Goal: Task Accomplishment & Management: Manage account settings

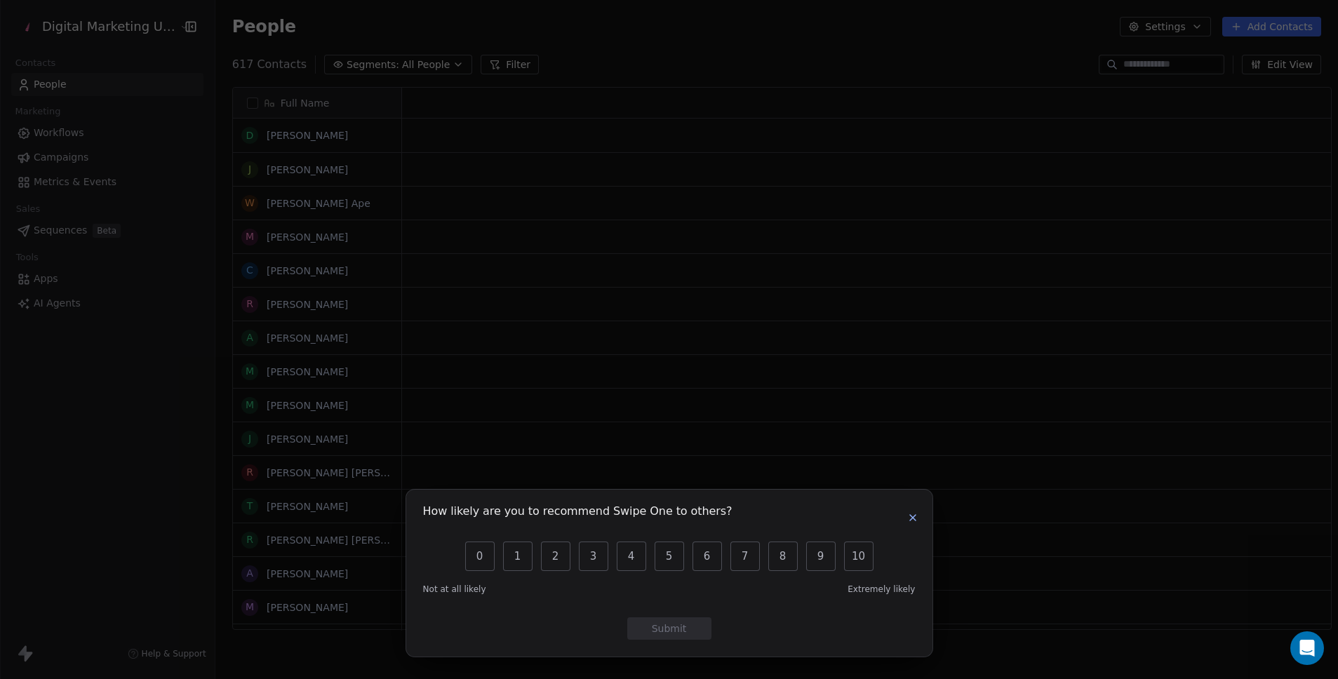
scroll to position [11, 11]
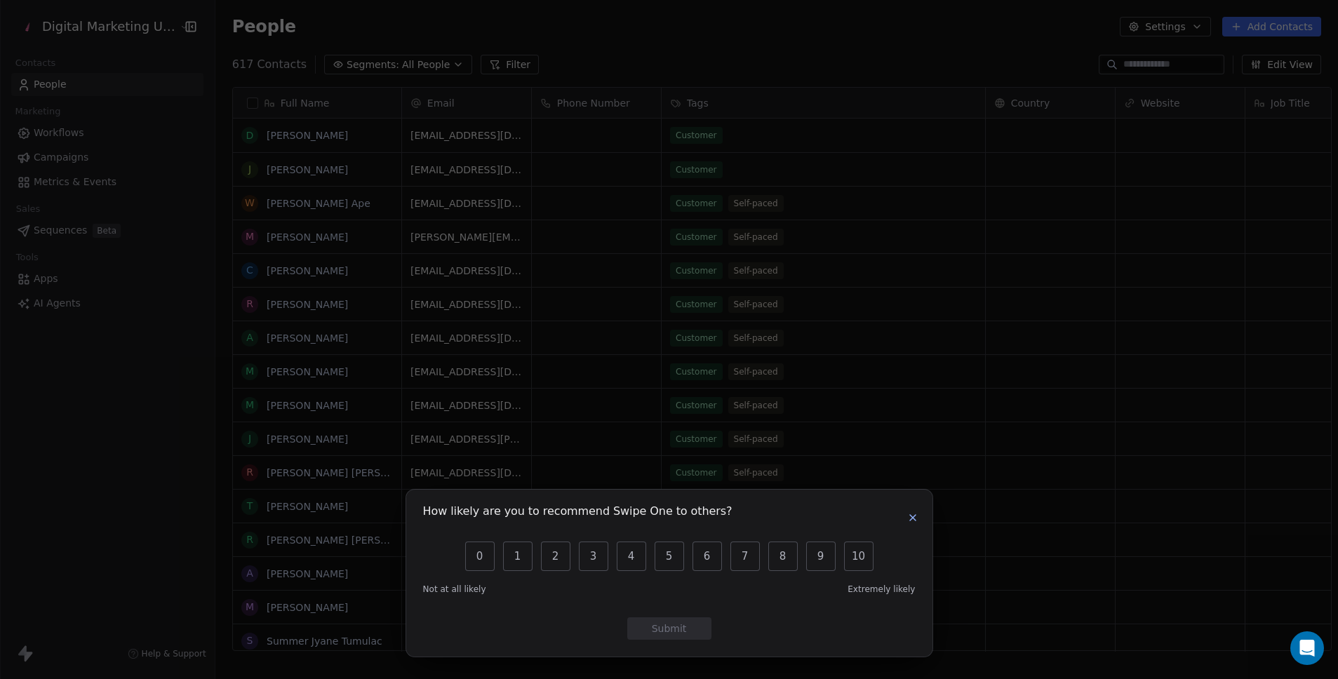
click at [912, 520] on icon "button" at bounding box center [912, 517] width 11 height 11
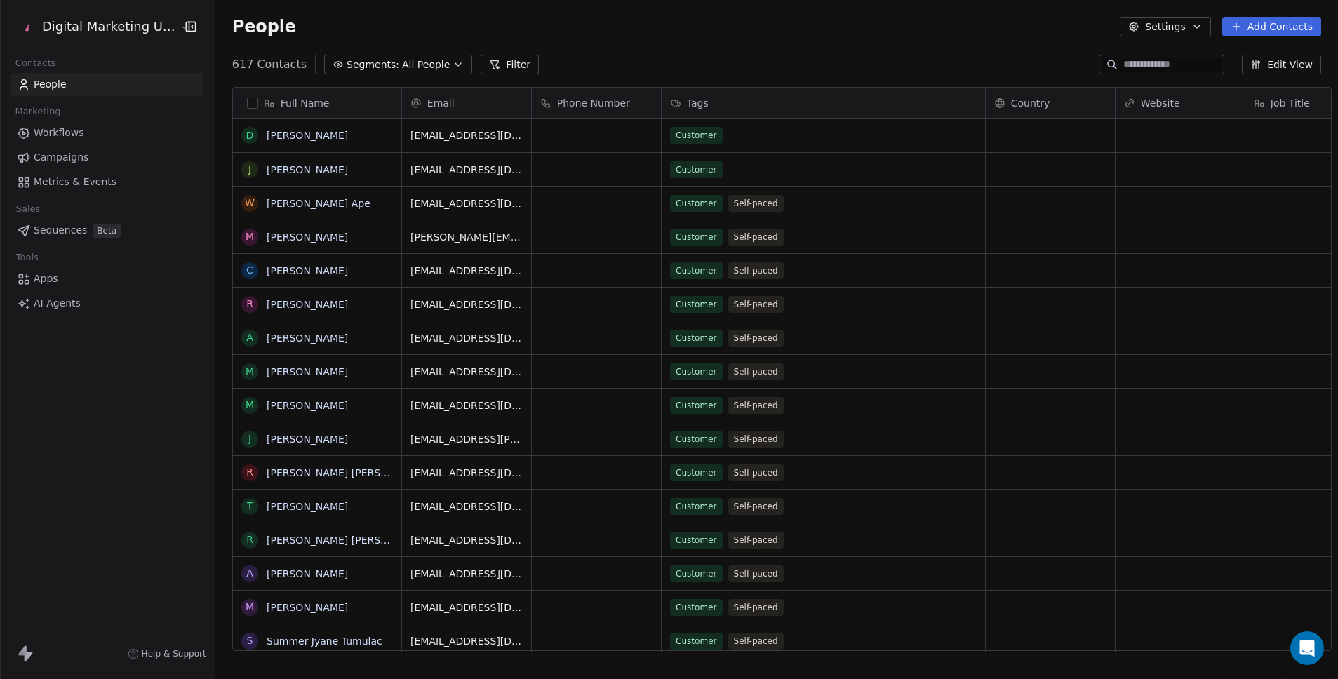
click at [1183, 32] on button "Settings" at bounding box center [1165, 27] width 91 height 20
drag, startPoint x: 91, startPoint y: 419, endPoint x: 103, endPoint y: 382, distance: 39.3
click at [92, 416] on html "Digital Marketing Unicorn Contacts People Marketing Workflows Campaigns Metrics…" at bounding box center [669, 339] width 1338 height 679
click at [72, 154] on span "Campaigns" at bounding box center [61, 157] width 55 height 15
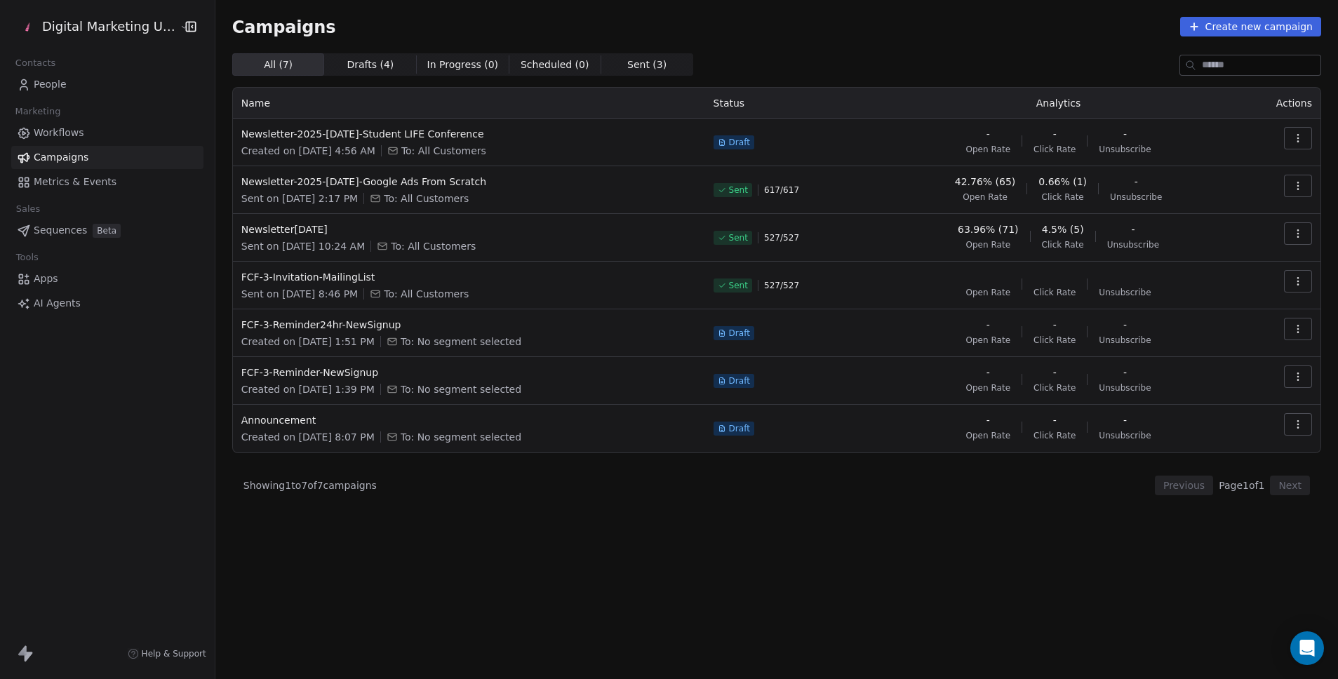
click at [1297, 136] on icon "button" at bounding box center [1298, 138] width 11 height 11
click at [1219, 172] on div "Edit" at bounding box center [1235, 170] width 142 height 22
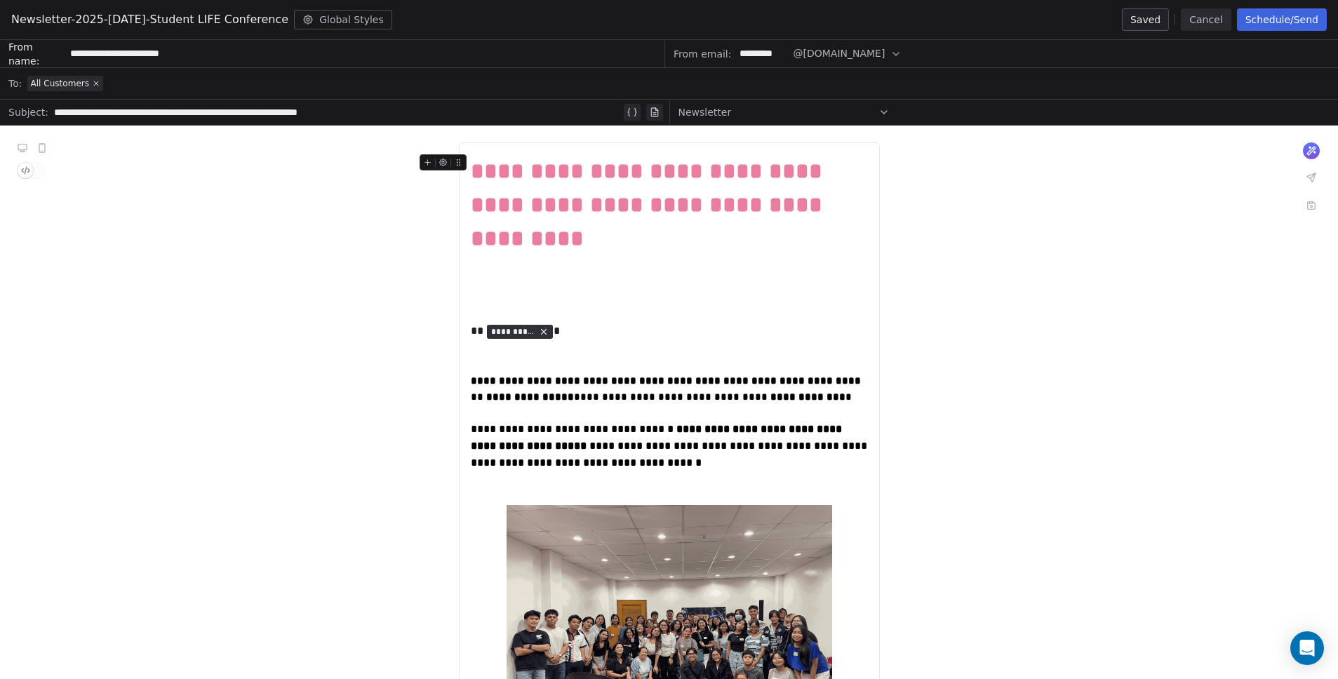
click at [283, 76] on div "All Customers" at bounding box center [678, 83] width 1302 height 31
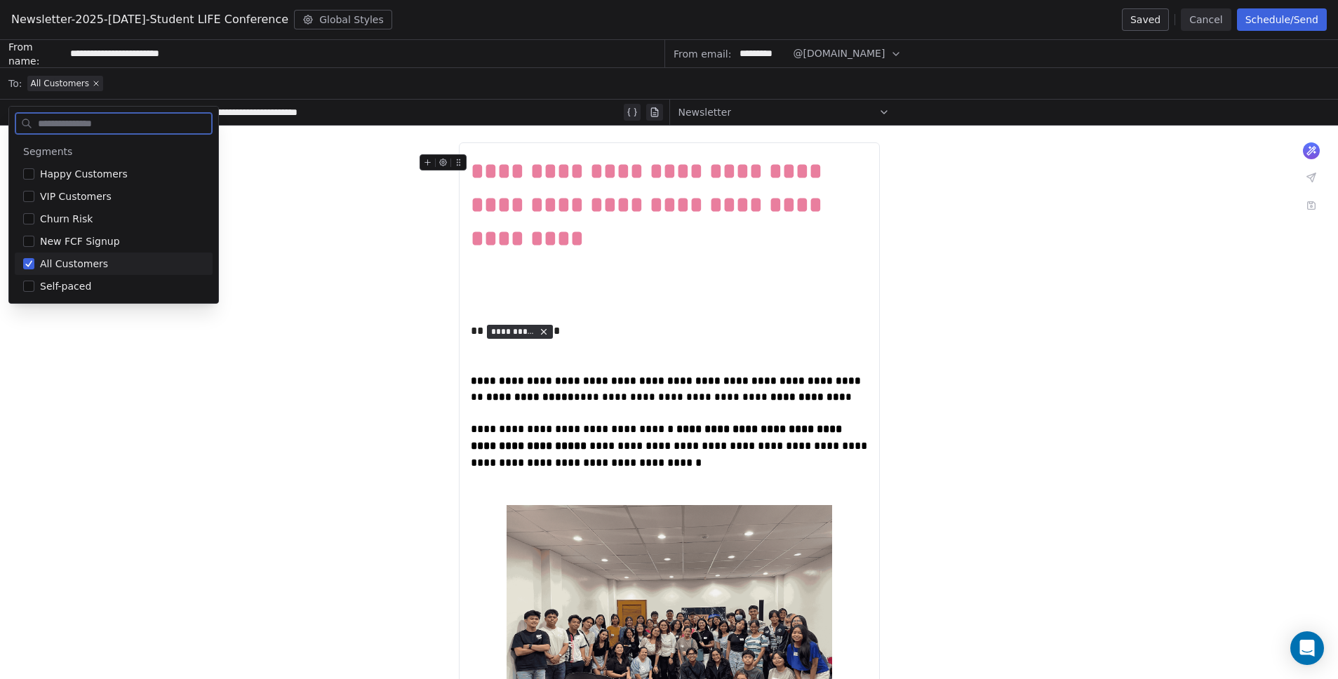
click at [320, 28] on button "Global Styles" at bounding box center [343, 20] width 98 height 20
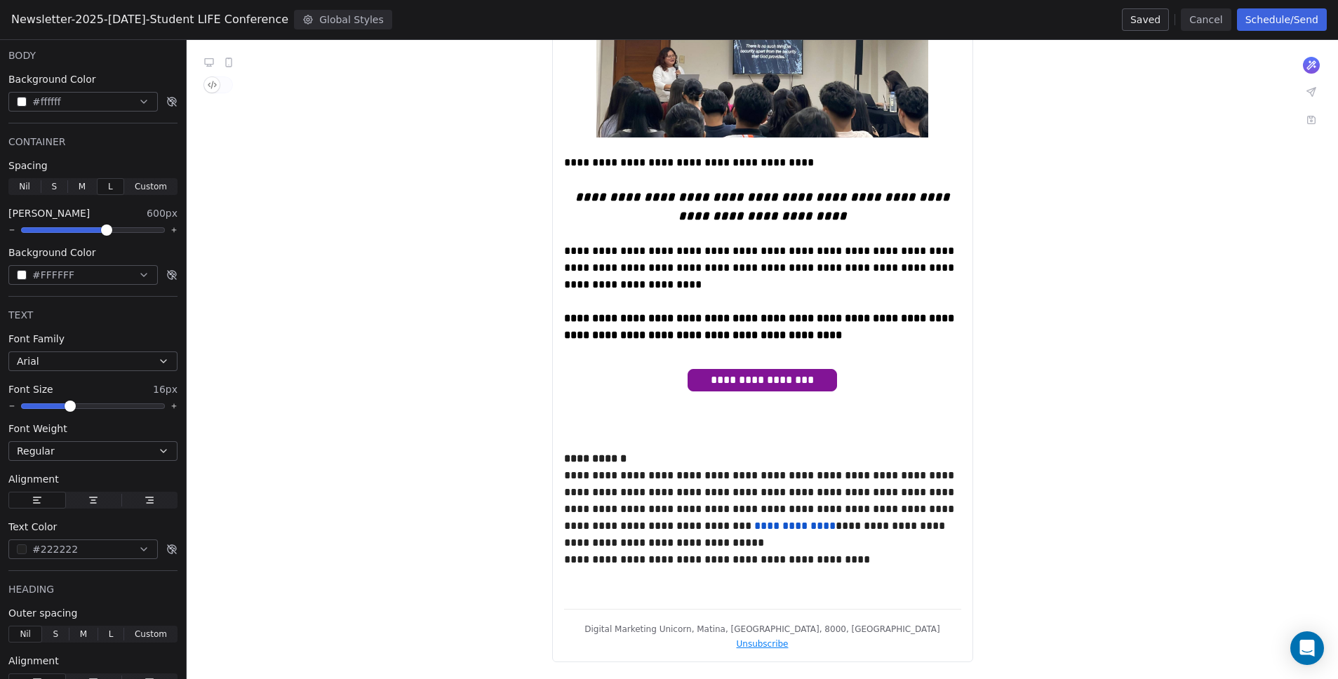
click at [361, 17] on button "Global Styles" at bounding box center [343, 20] width 98 height 20
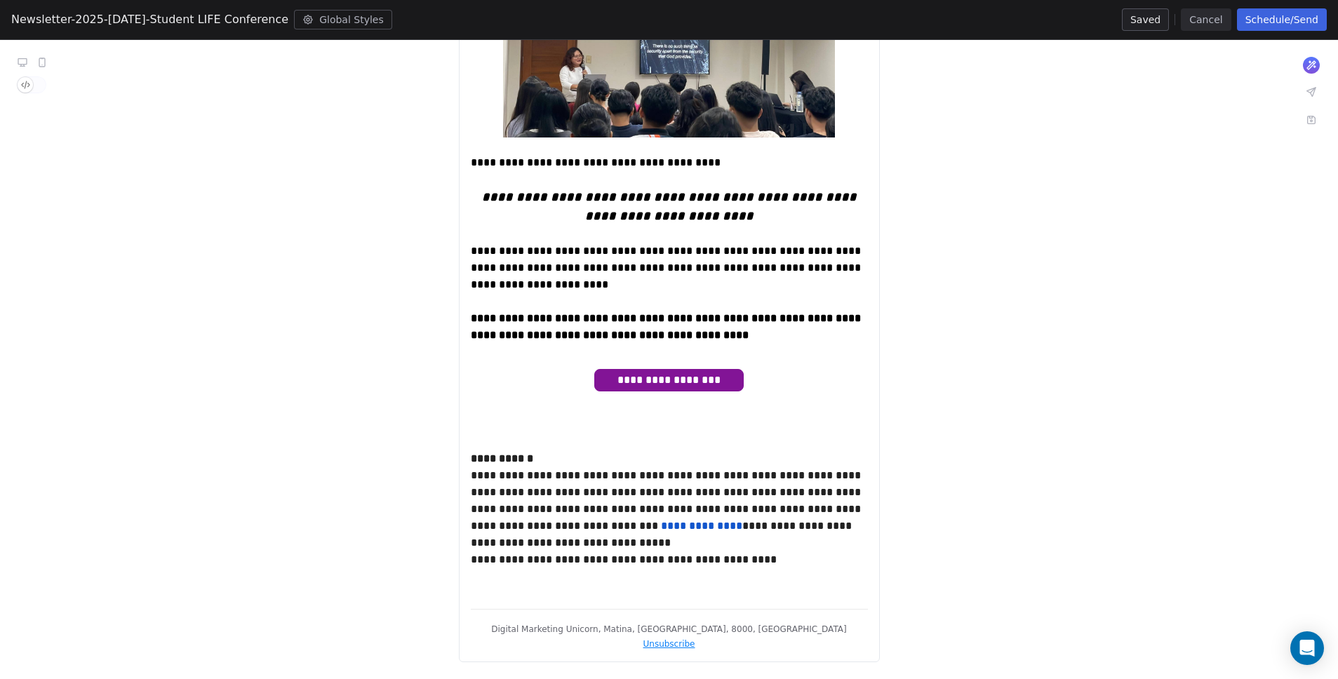
click at [360, 17] on button "Global Styles" at bounding box center [343, 20] width 98 height 20
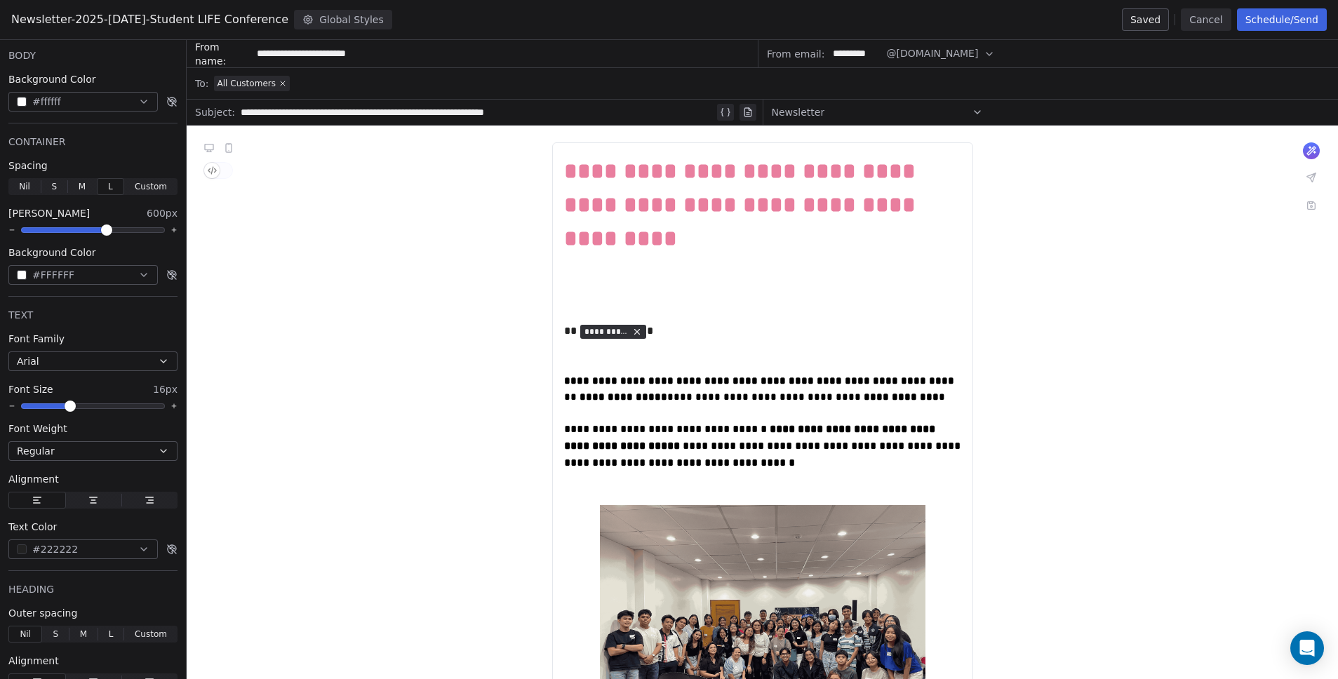
click at [1203, 25] on button "Cancel" at bounding box center [1206, 19] width 50 height 22
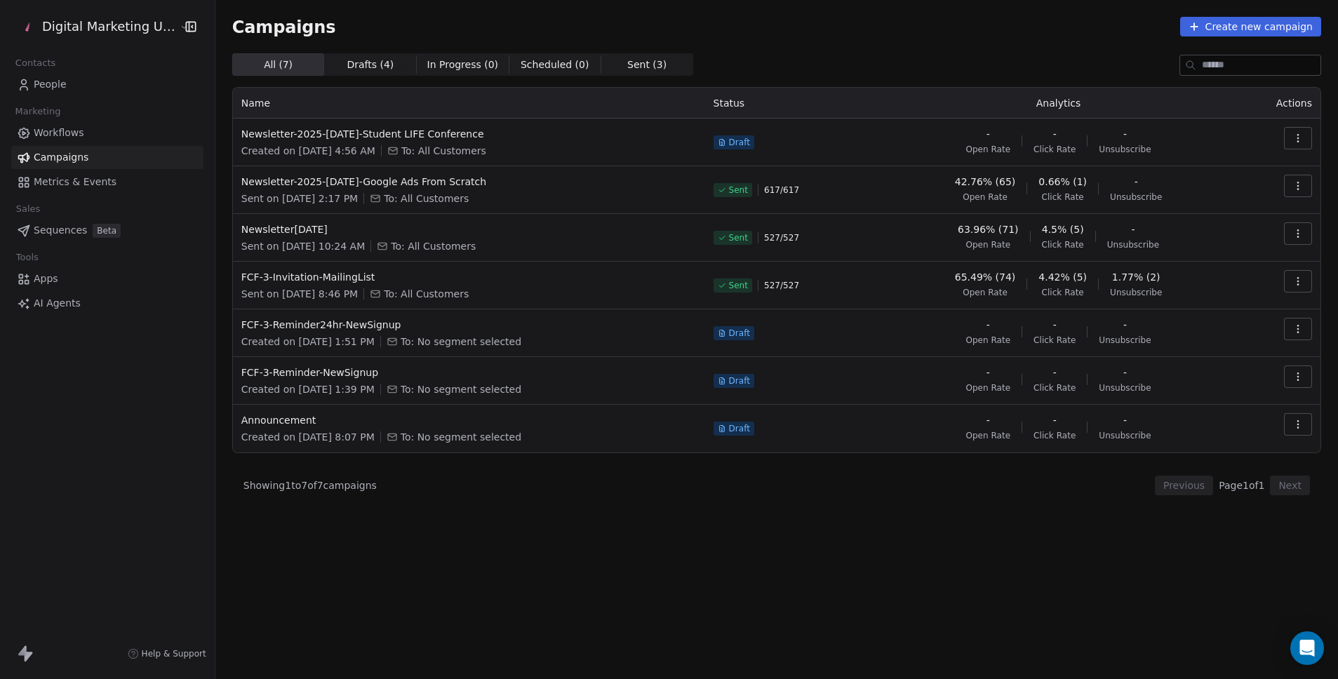
click at [31, 654] on icon at bounding box center [29, 657] width 8 height 10
click at [20, 653] on icon at bounding box center [22, 651] width 8 height 10
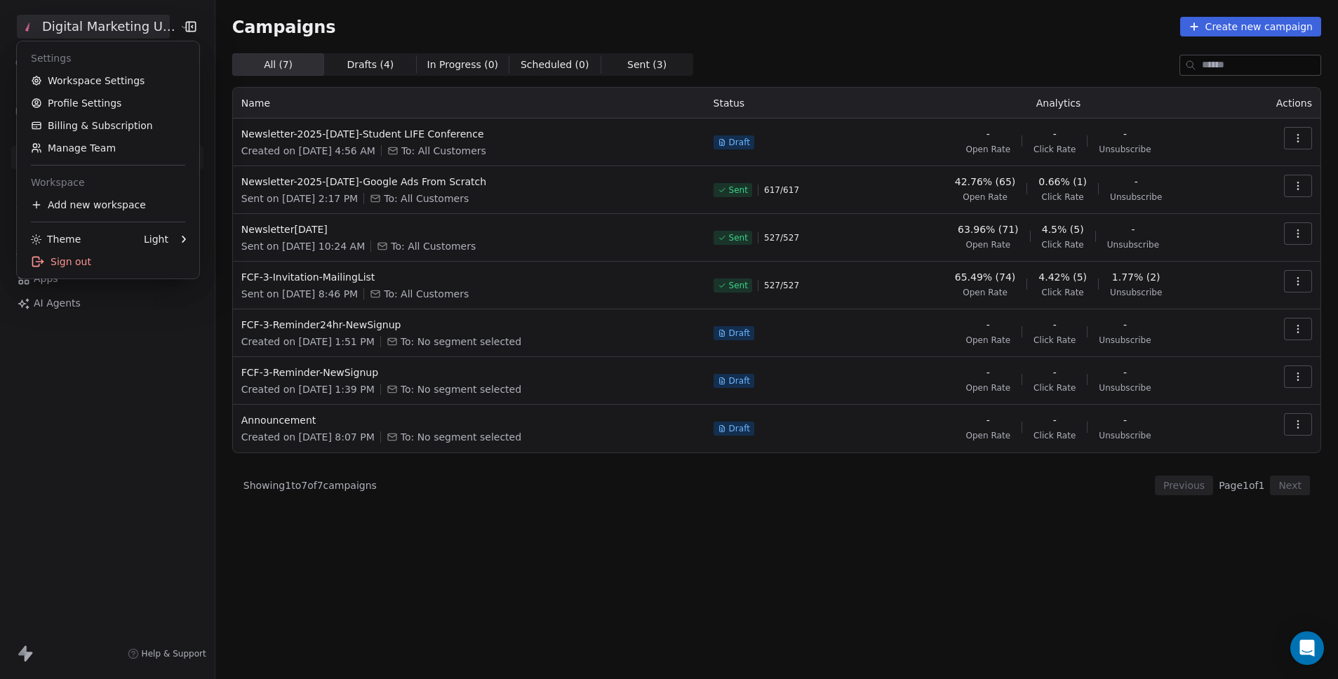
click at [69, 29] on html "Digital Marketing Unicorn Contacts People Marketing Workflows Campaigns Metrics…" at bounding box center [669, 339] width 1338 height 679
click at [75, 79] on link "Workspace Settings" at bounding box center [107, 80] width 171 height 22
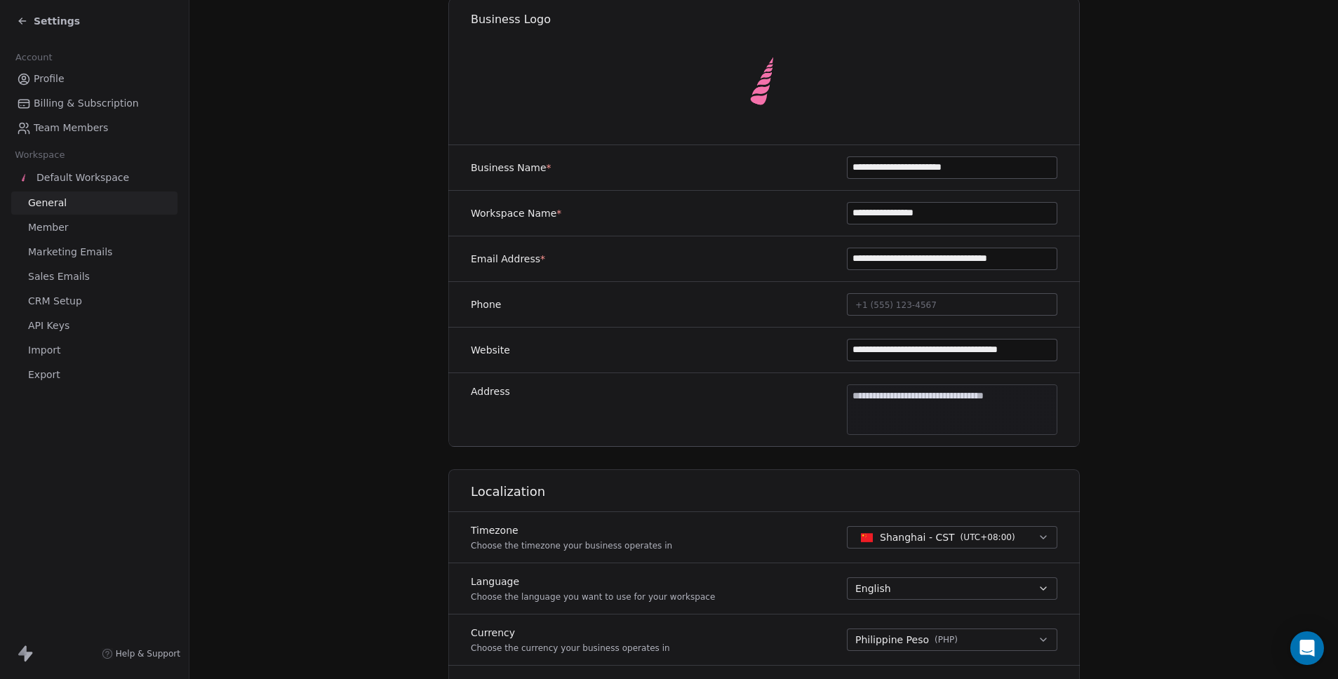
scroll to position [126, 0]
click at [910, 164] on input "**********" at bounding box center [952, 164] width 209 height 21
click at [1192, 183] on section "**********" at bounding box center [763, 531] width 1149 height 1314
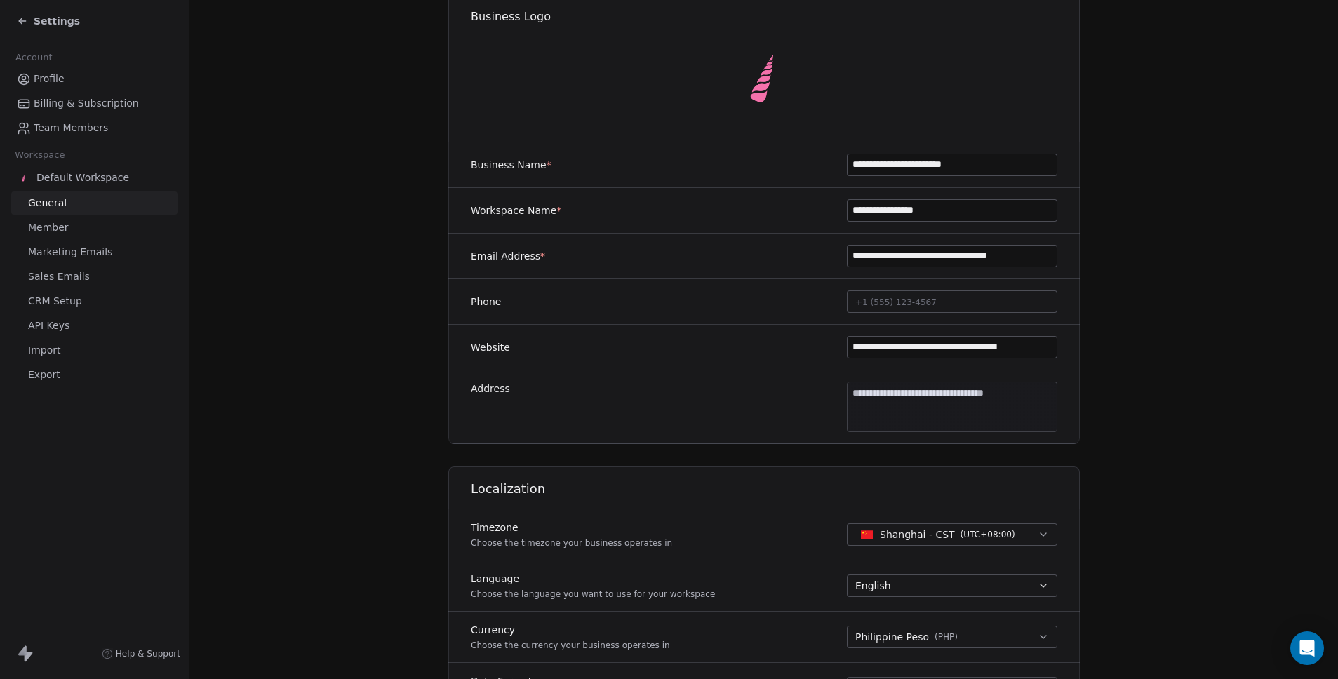
click at [970, 211] on input "**********" at bounding box center [952, 210] width 209 height 21
paste input "********"
type input "**********"
click at [314, 353] on section "**********" at bounding box center [763, 531] width 1149 height 1314
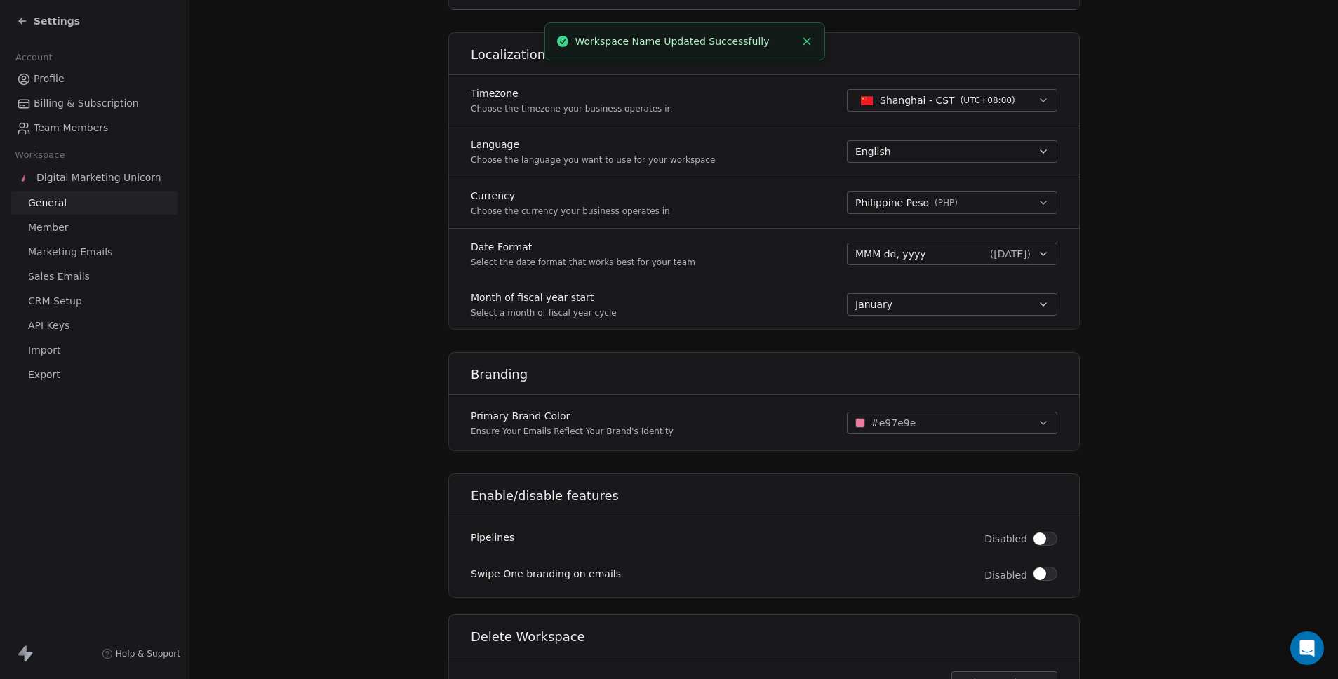
scroll to position [634, 0]
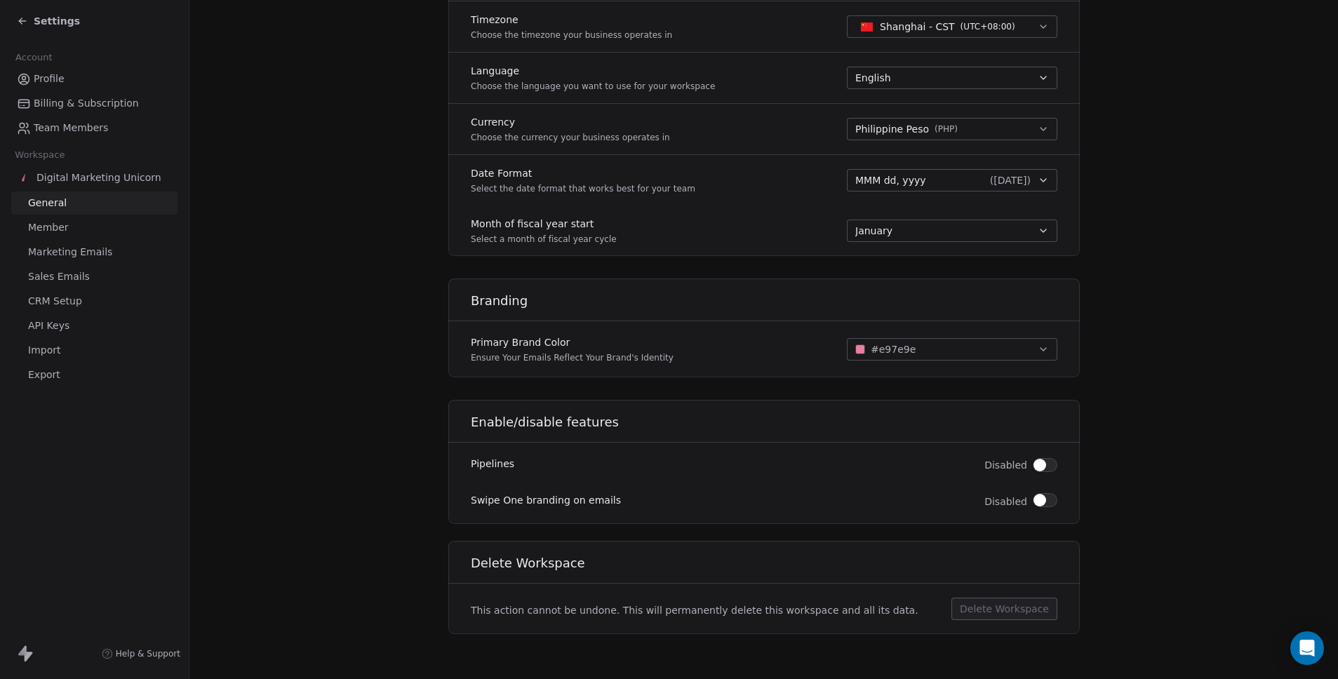
drag, startPoint x: 1039, startPoint y: 505, endPoint x: 736, endPoint y: 521, distance: 303.5
click at [747, 521] on div "Enable/disable features Pipelines Disabled Swipe One branding on emails Disabled" at bounding box center [764, 462] width 632 height 124
click at [232, 260] on section "**********" at bounding box center [763, 23] width 1149 height 1314
click at [79, 250] on span "Marketing Emails" at bounding box center [70, 252] width 84 height 15
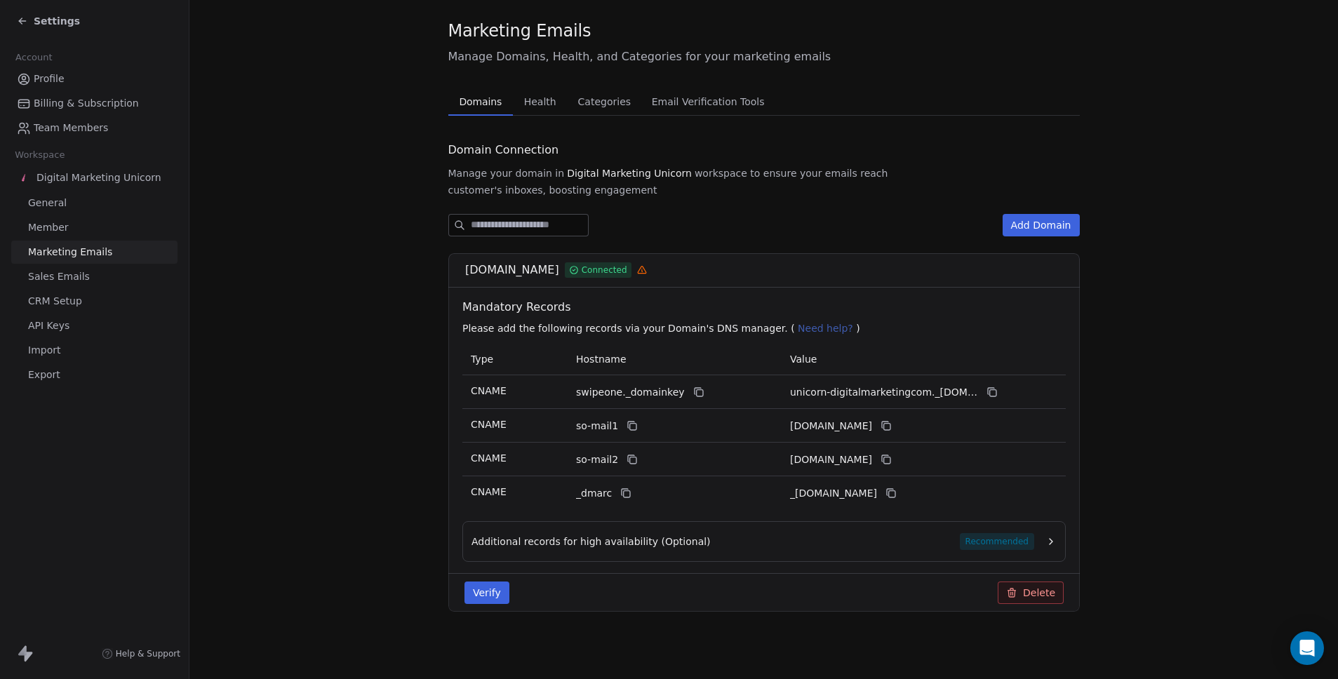
scroll to position [9, 0]
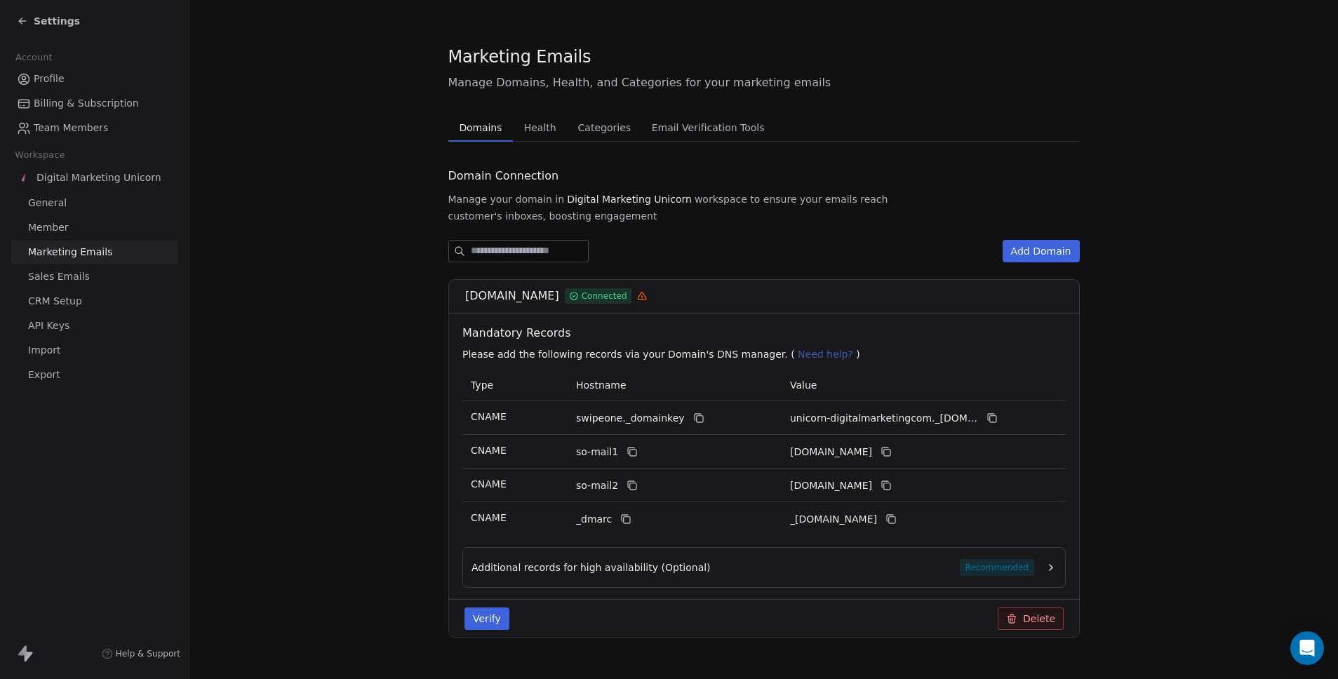
click at [543, 120] on span "Health" at bounding box center [541, 128] width 44 height 20
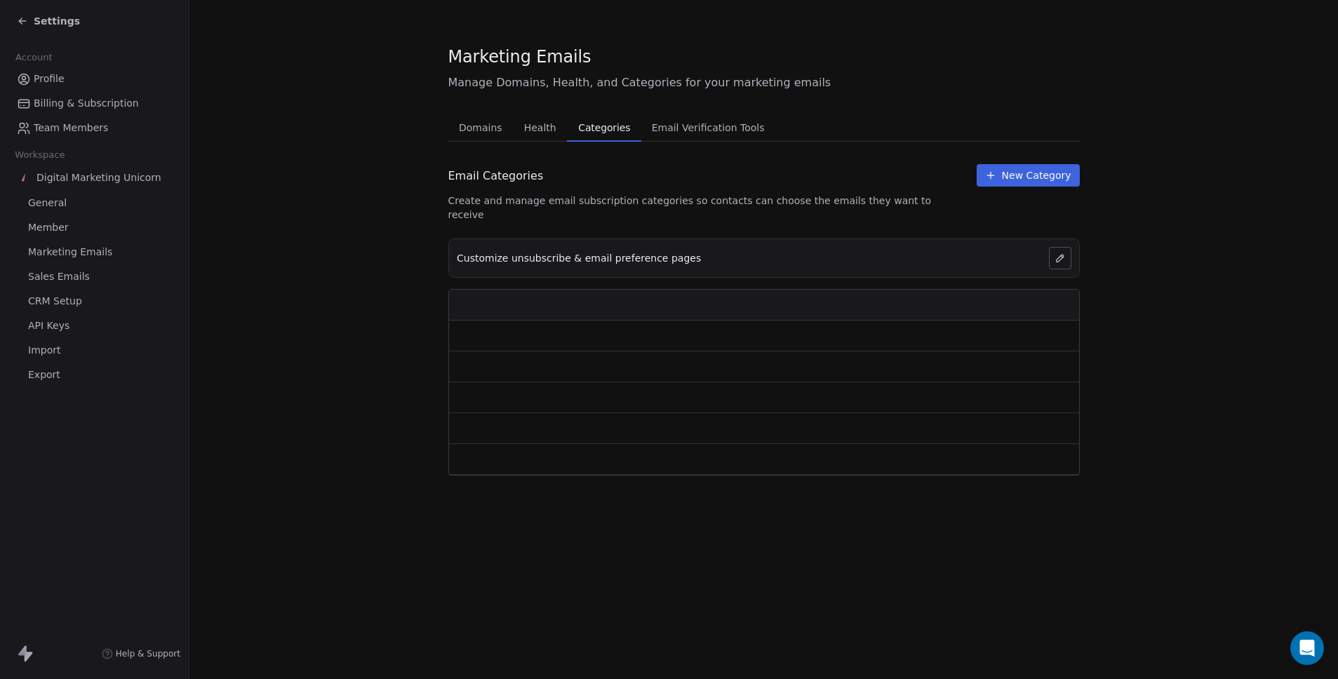
click at [598, 132] on span "Categories" at bounding box center [604, 128] width 63 height 20
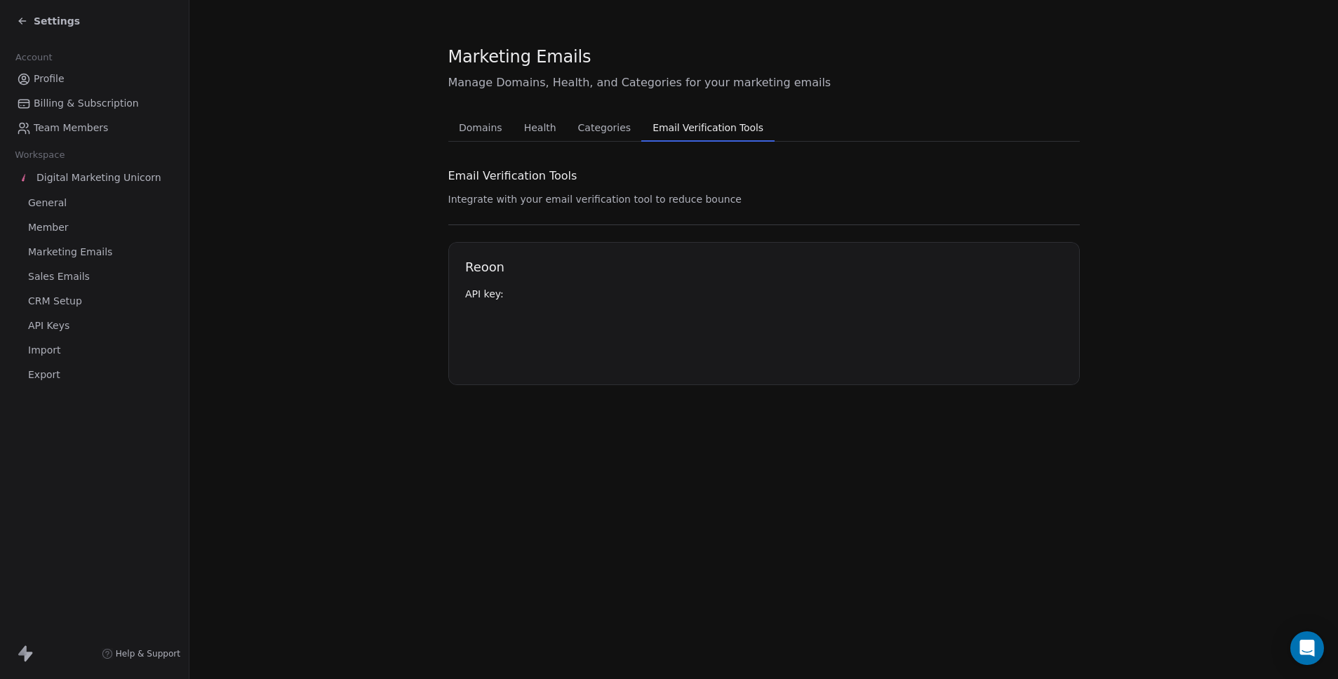
click at [690, 135] on span "Email Verification Tools" at bounding box center [708, 128] width 122 height 20
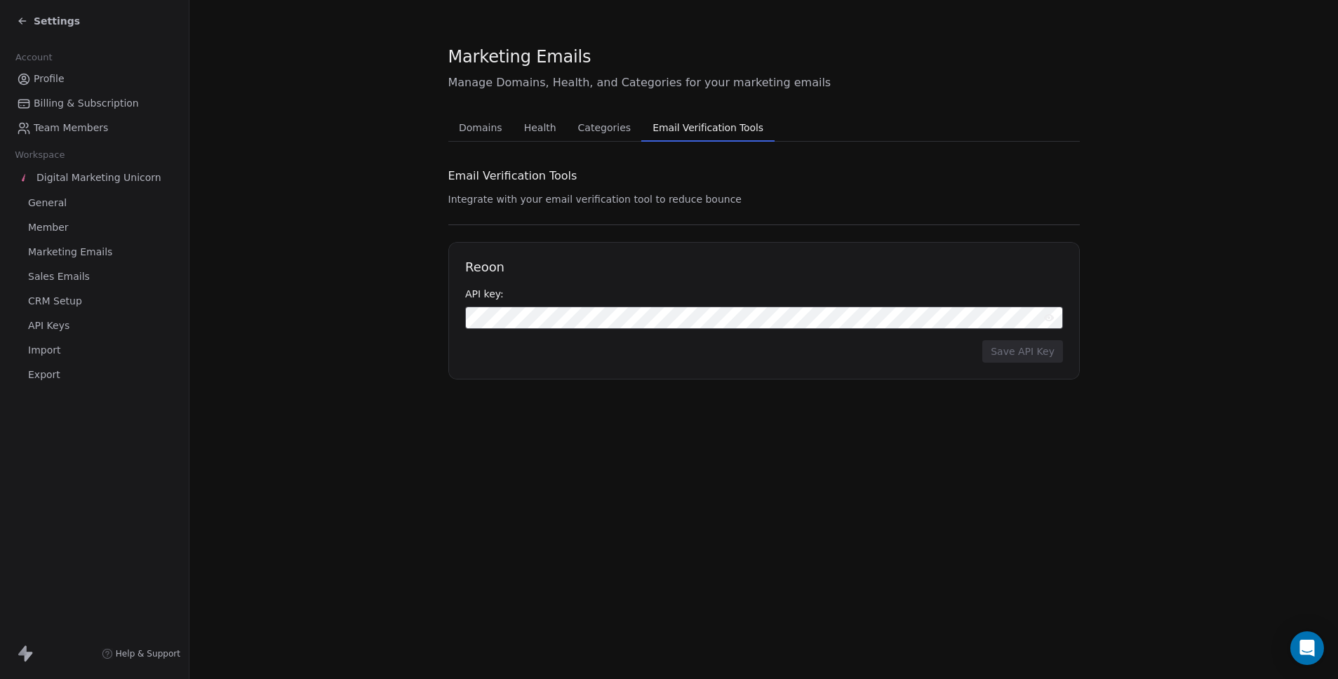
click at [94, 304] on link "CRM Setup" at bounding box center [94, 301] width 166 height 23
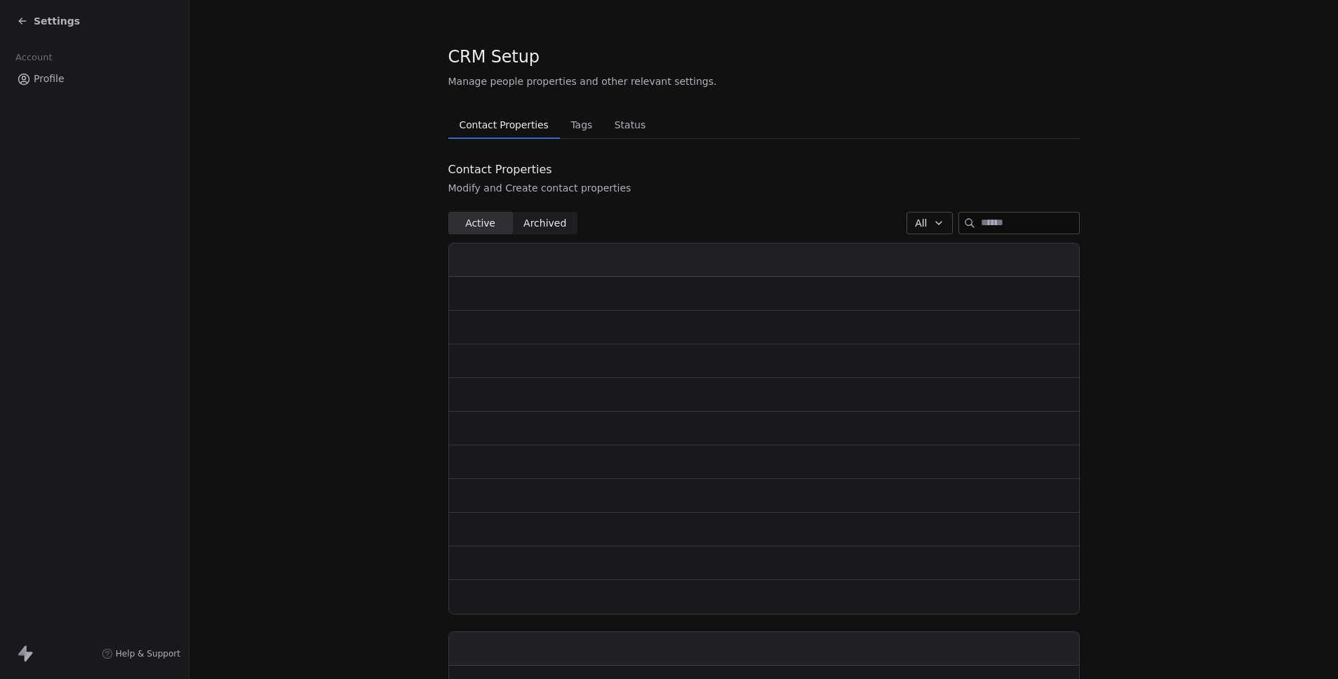
click at [20, 15] on icon at bounding box center [22, 20] width 11 height 11
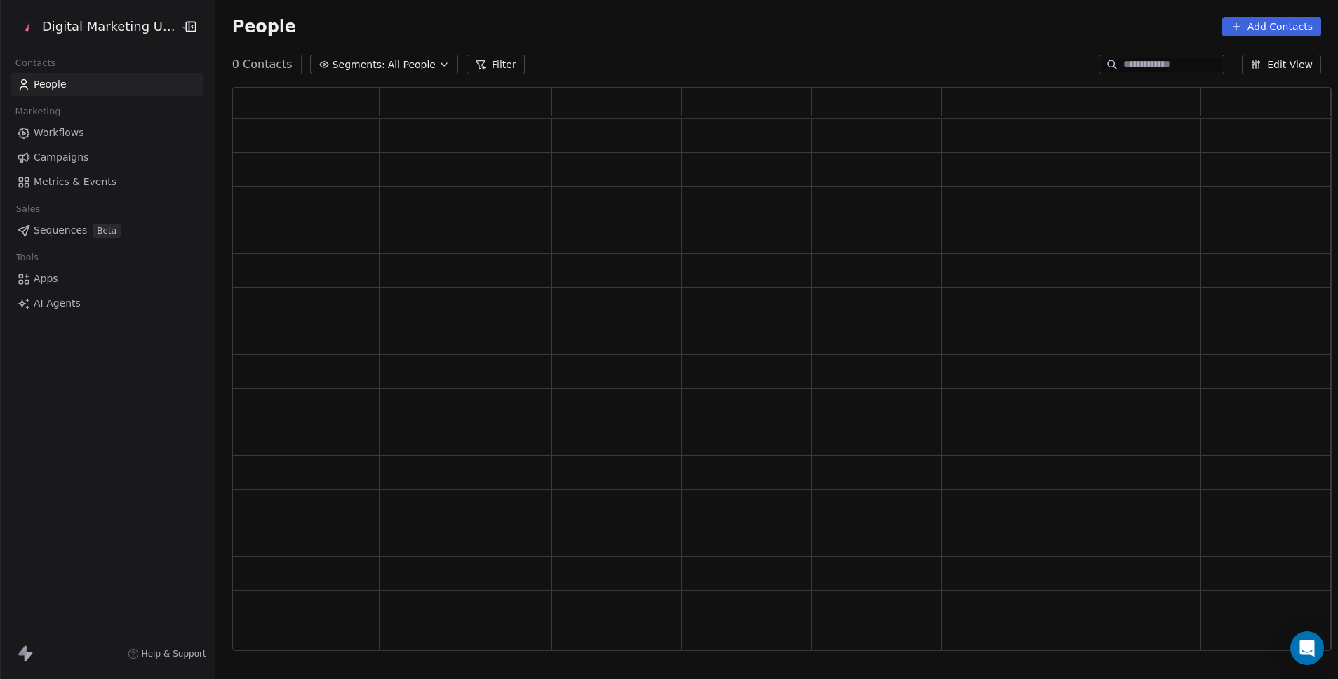
scroll to position [554, 1089]
click at [76, 155] on span "Campaigns" at bounding box center [61, 157] width 55 height 15
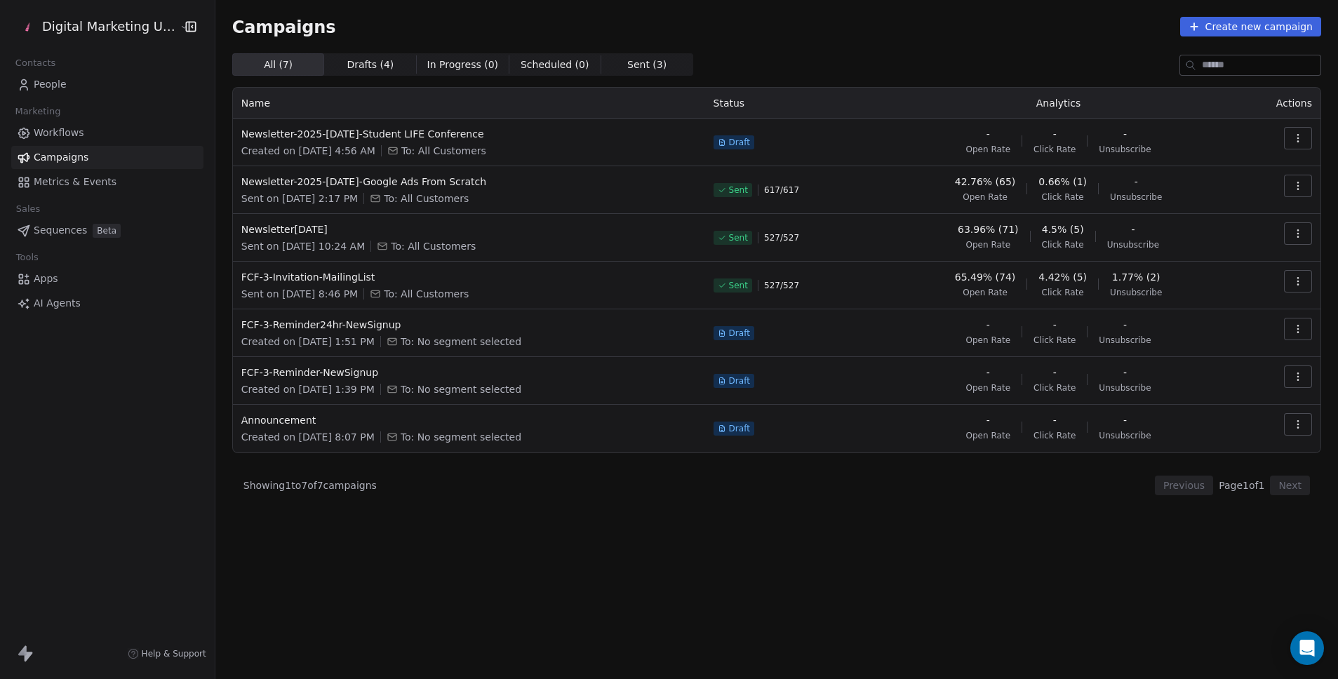
click at [841, 195] on div "Sent 617 / 617" at bounding box center [793, 190] width 159 height 31
